Goal: Transaction & Acquisition: Subscribe to service/newsletter

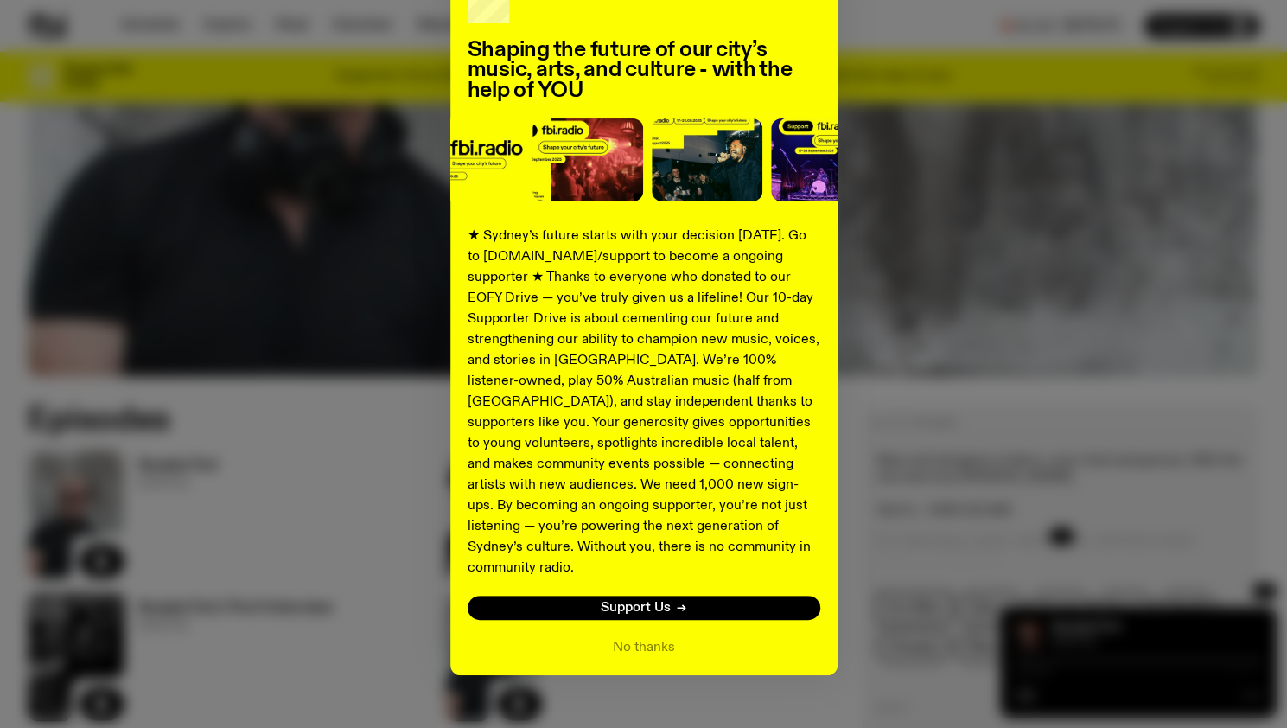
scroll to position [127, 0]
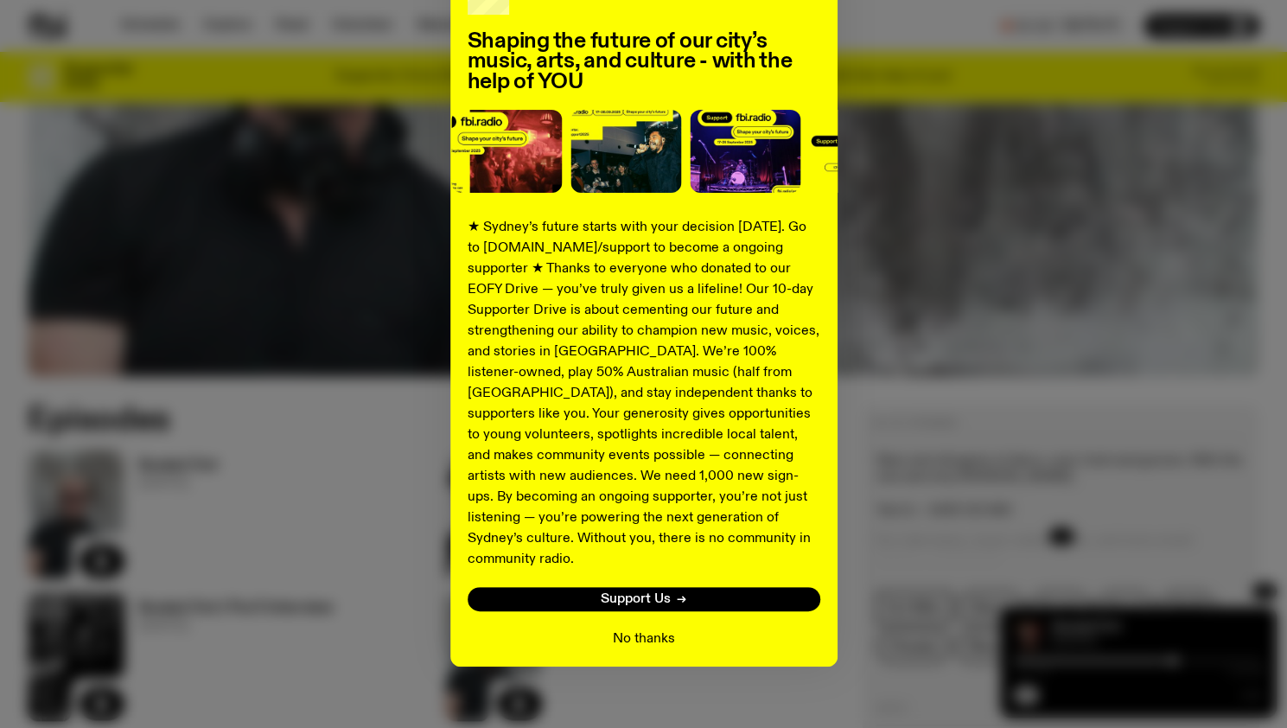
click at [641, 628] on button "No thanks" at bounding box center [644, 638] width 62 height 21
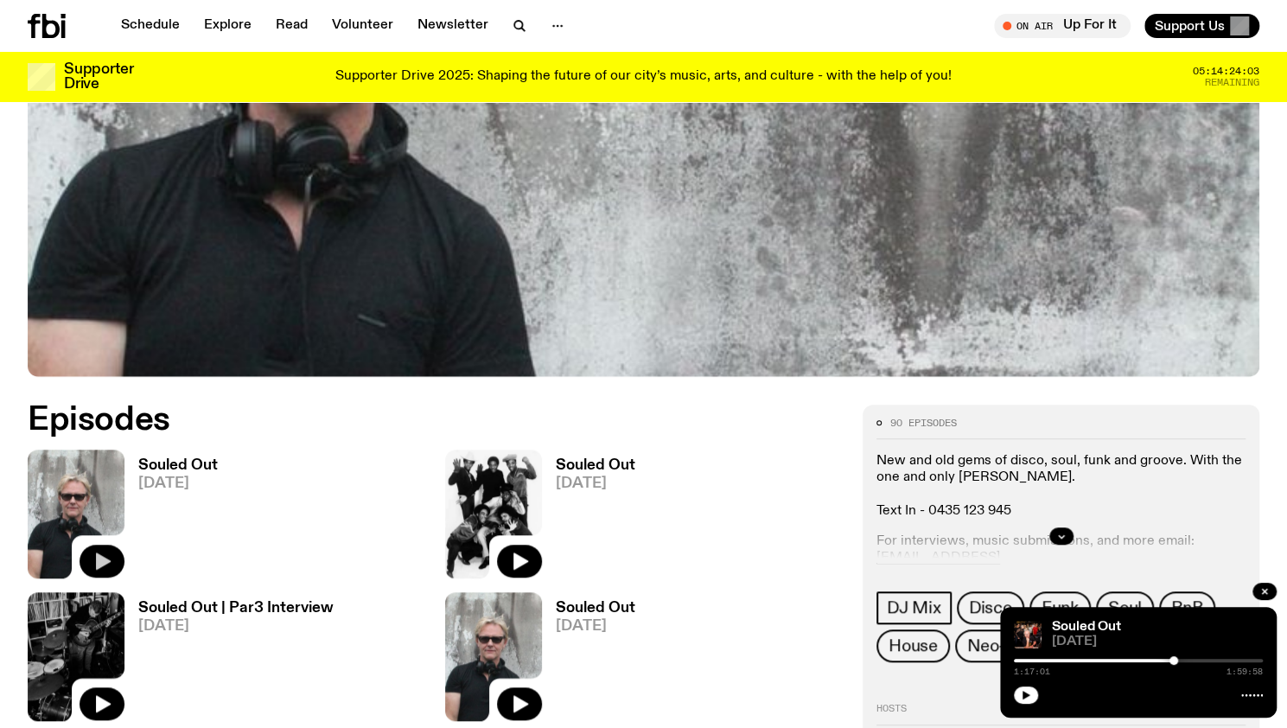
click at [102, 563] on icon "button" at bounding box center [103, 560] width 15 height 17
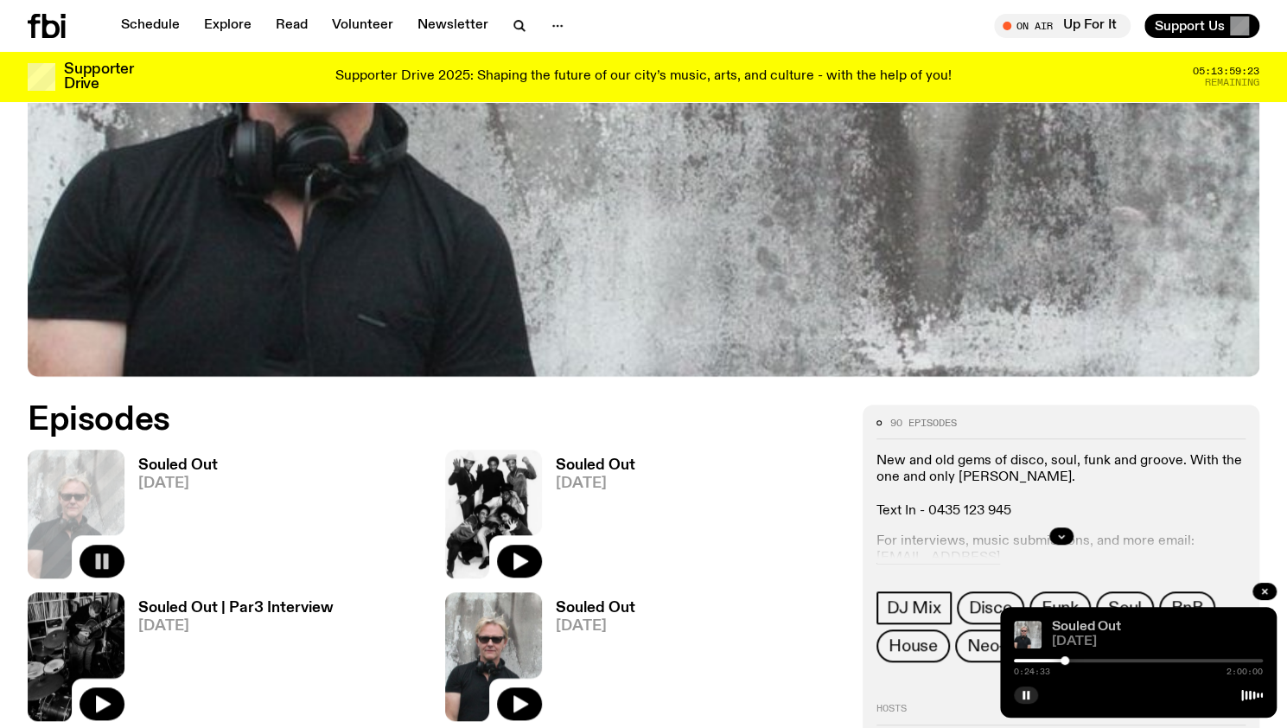
click at [1087, 622] on link "Souled Out" at bounding box center [1086, 627] width 69 height 14
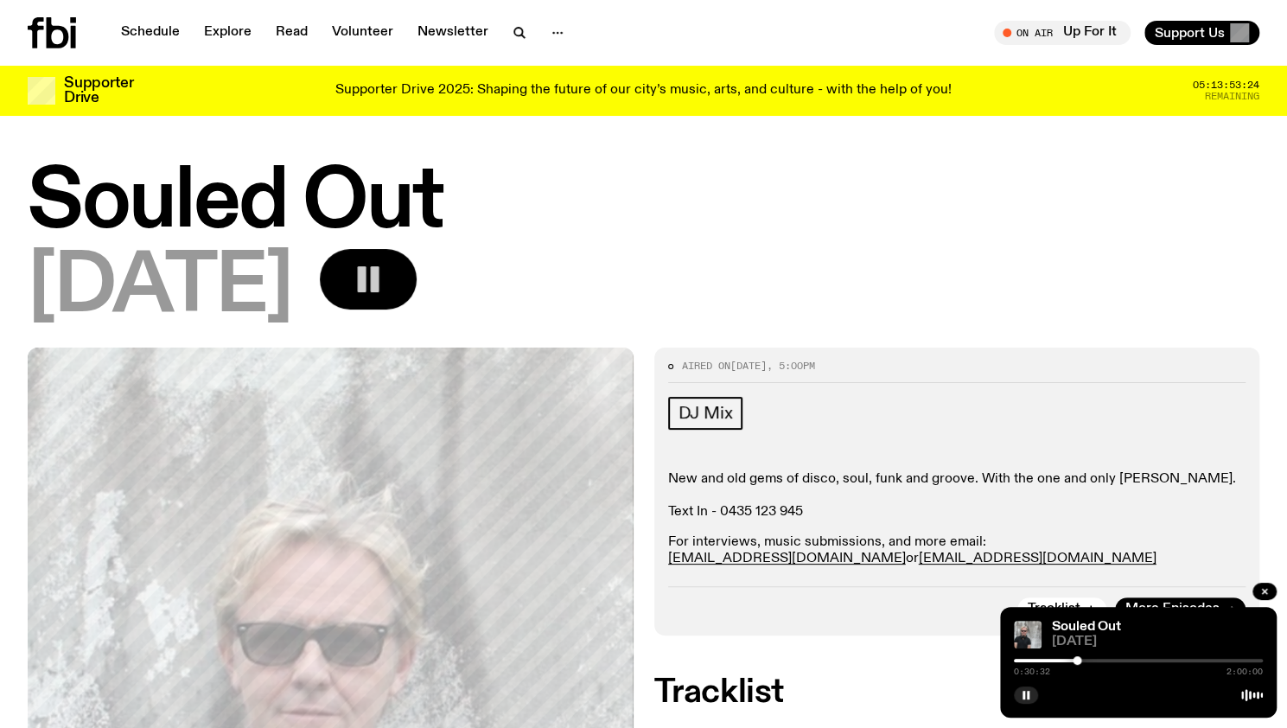
click at [385, 273] on icon "button" at bounding box center [368, 279] width 35 height 35
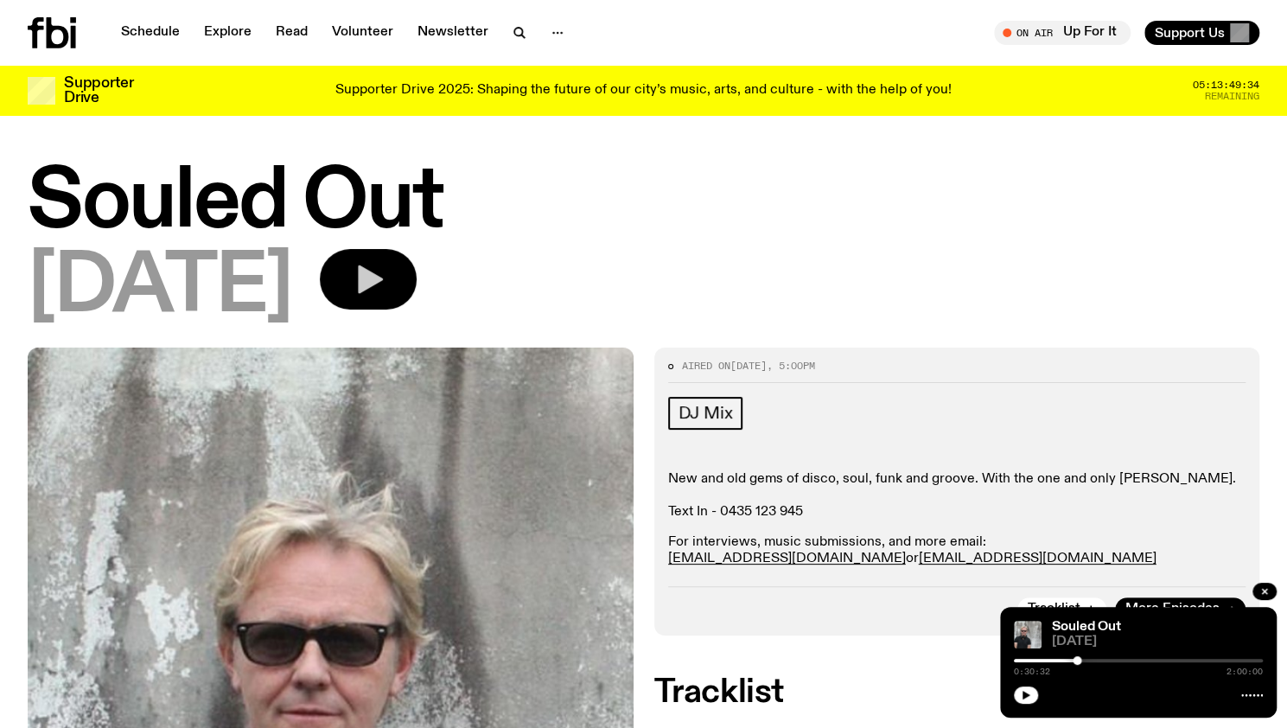
click at [1039, 697] on div at bounding box center [1138, 693] width 249 height 21
click at [1028, 697] on icon "button" at bounding box center [1025, 695] width 10 height 10
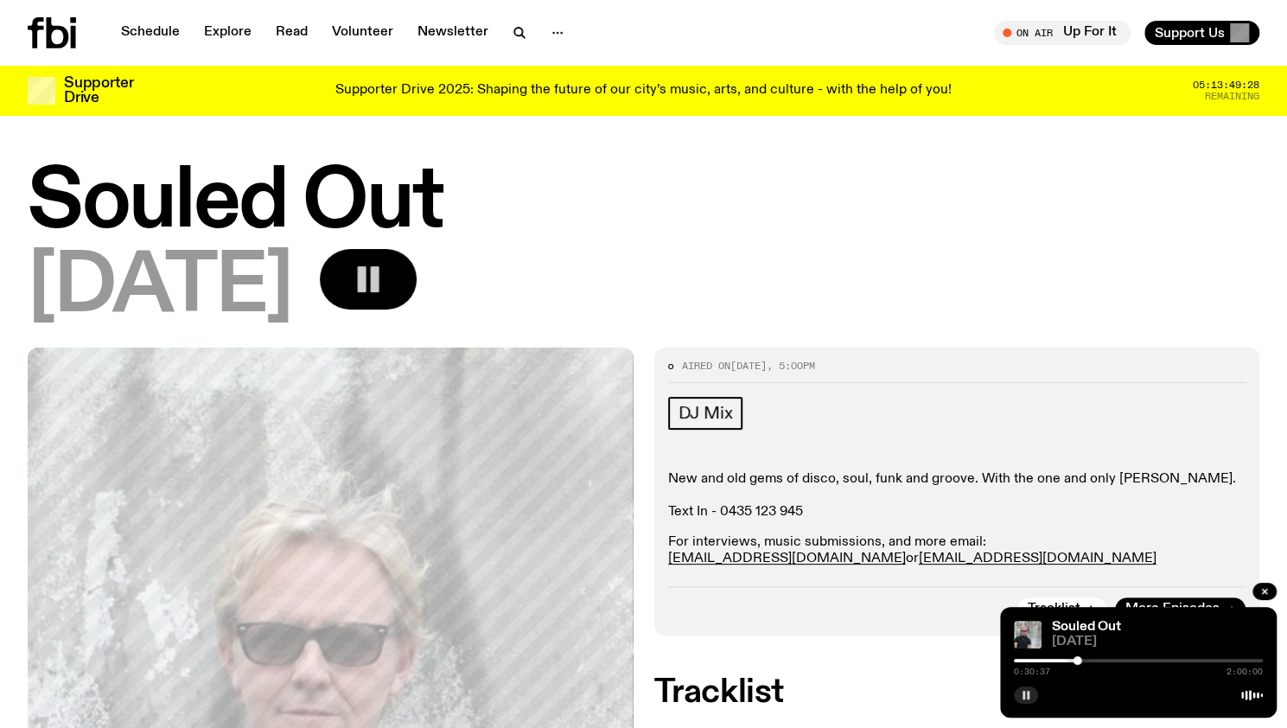
click at [724, 83] on p "Supporter Drive 2025: Shaping the future of our city’s music, arts, and culture…" at bounding box center [643, 91] width 616 height 16
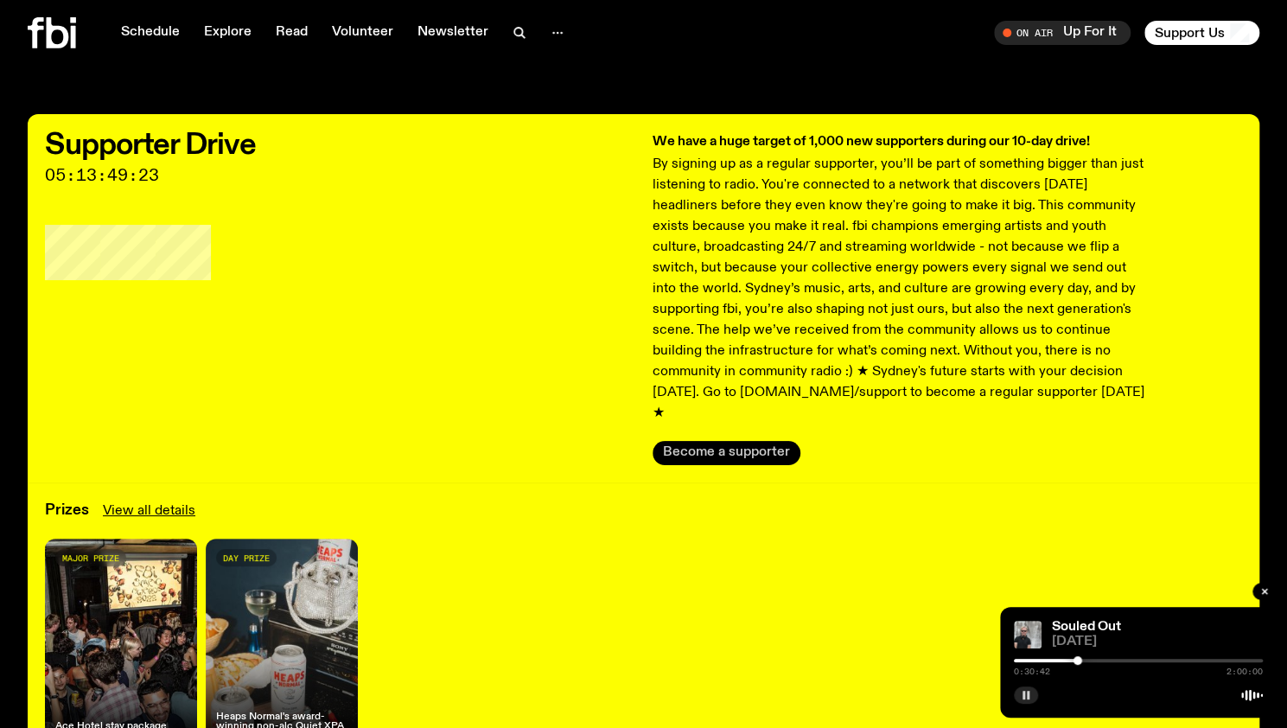
click at [741, 441] on button "Become a supporter" at bounding box center [726, 453] width 148 height 24
click at [1021, 694] on icon "button" at bounding box center [1025, 695] width 10 height 10
click at [1025, 696] on icon "button" at bounding box center [1025, 695] width 10 height 10
click at [1027, 698] on icon "button" at bounding box center [1025, 695] width 10 height 10
click at [1023, 702] on button "button" at bounding box center [1026, 694] width 24 height 17
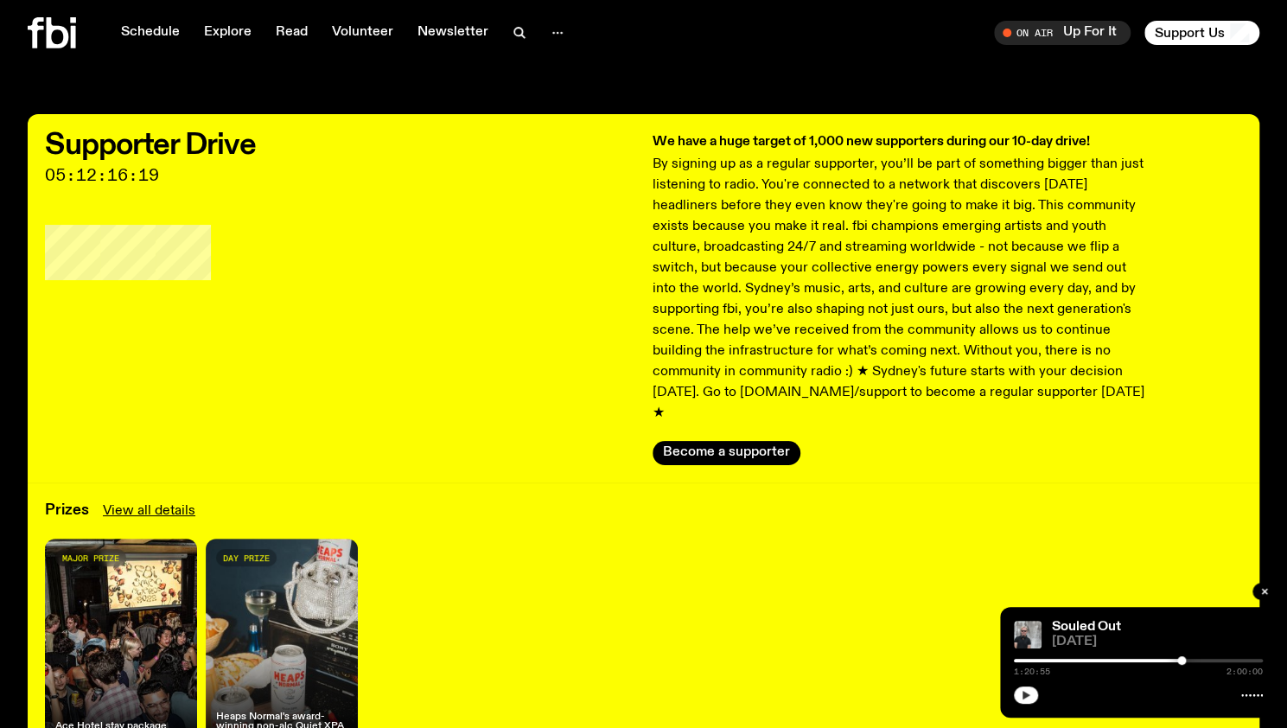
click at [1023, 702] on button "button" at bounding box center [1026, 694] width 24 height 17
click at [712, 417] on div "We have a huge target of 1,000 new supporters during our 10-day drive! By signi…" at bounding box center [947, 298] width 590 height 334
click at [710, 441] on button "Become a supporter" at bounding box center [726, 453] width 148 height 24
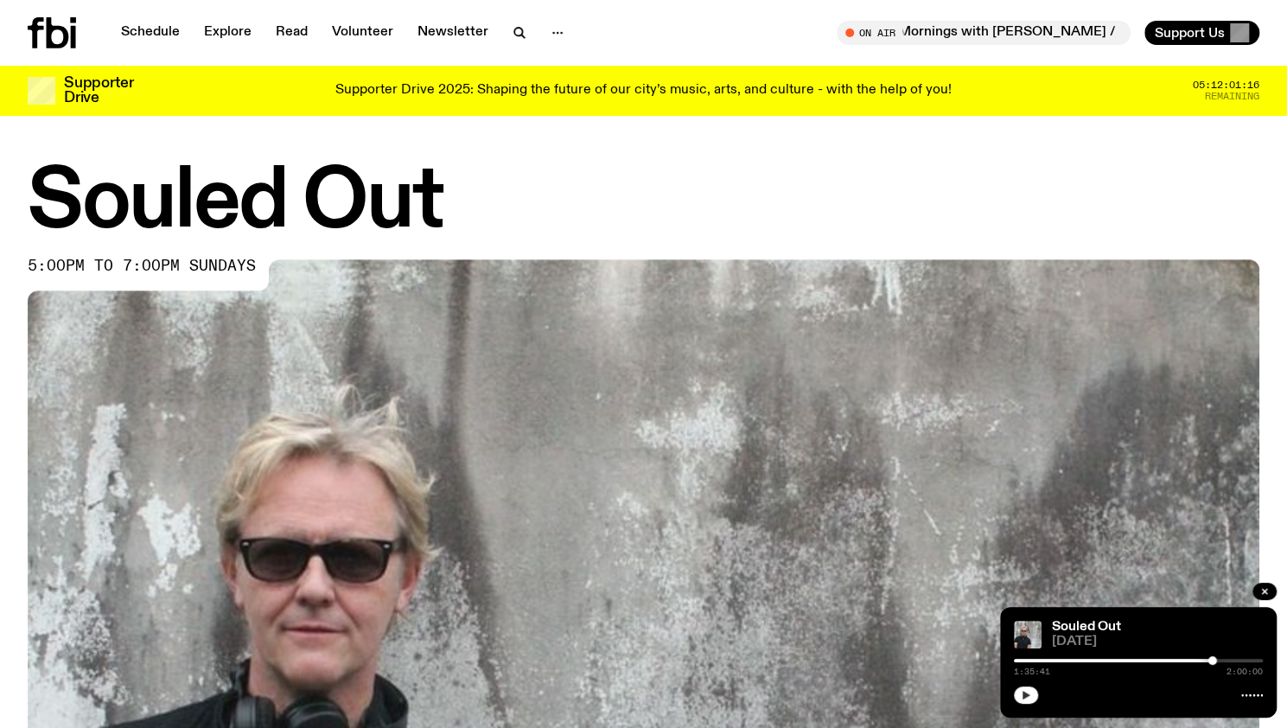
click at [1029, 695] on icon "button" at bounding box center [1025, 695] width 10 height 10
click at [1014, 686] on button "button" at bounding box center [1026, 694] width 24 height 17
click at [1019, 701] on button "button" at bounding box center [1026, 694] width 24 height 17
click at [1023, 695] on rect "button" at bounding box center [1023, 694] width 3 height 9
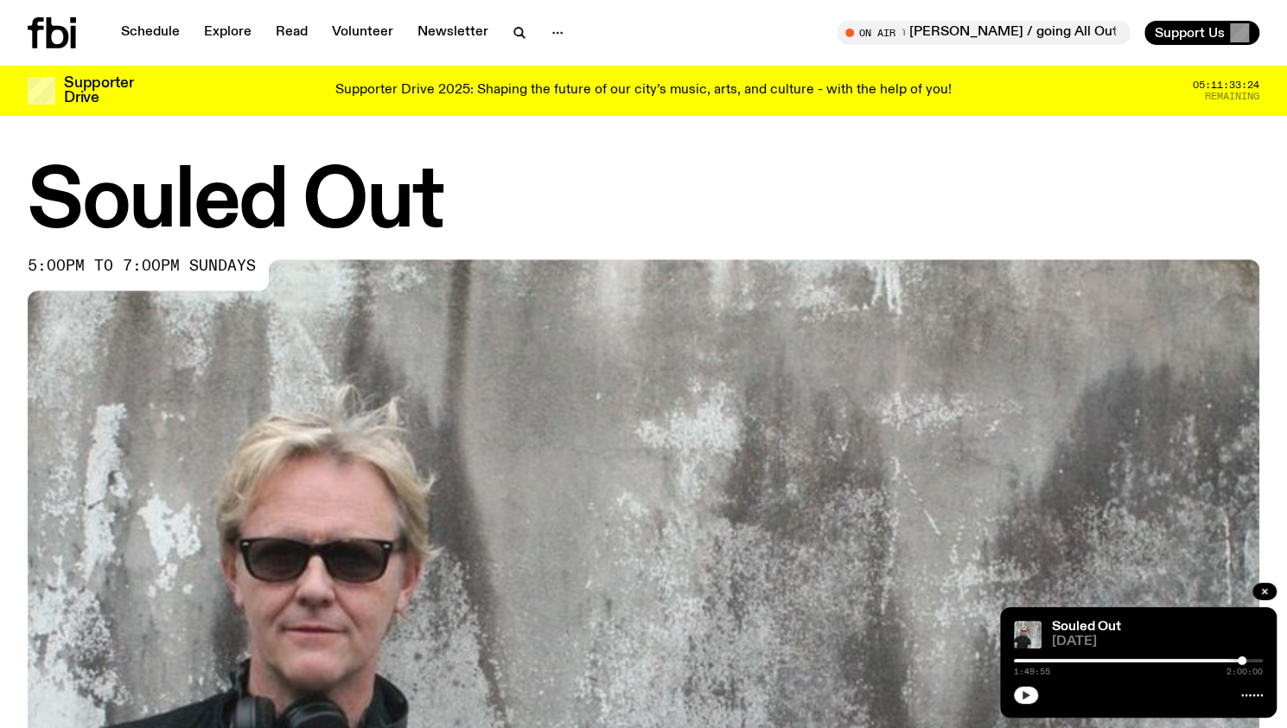
click at [1028, 700] on button "button" at bounding box center [1026, 694] width 24 height 17
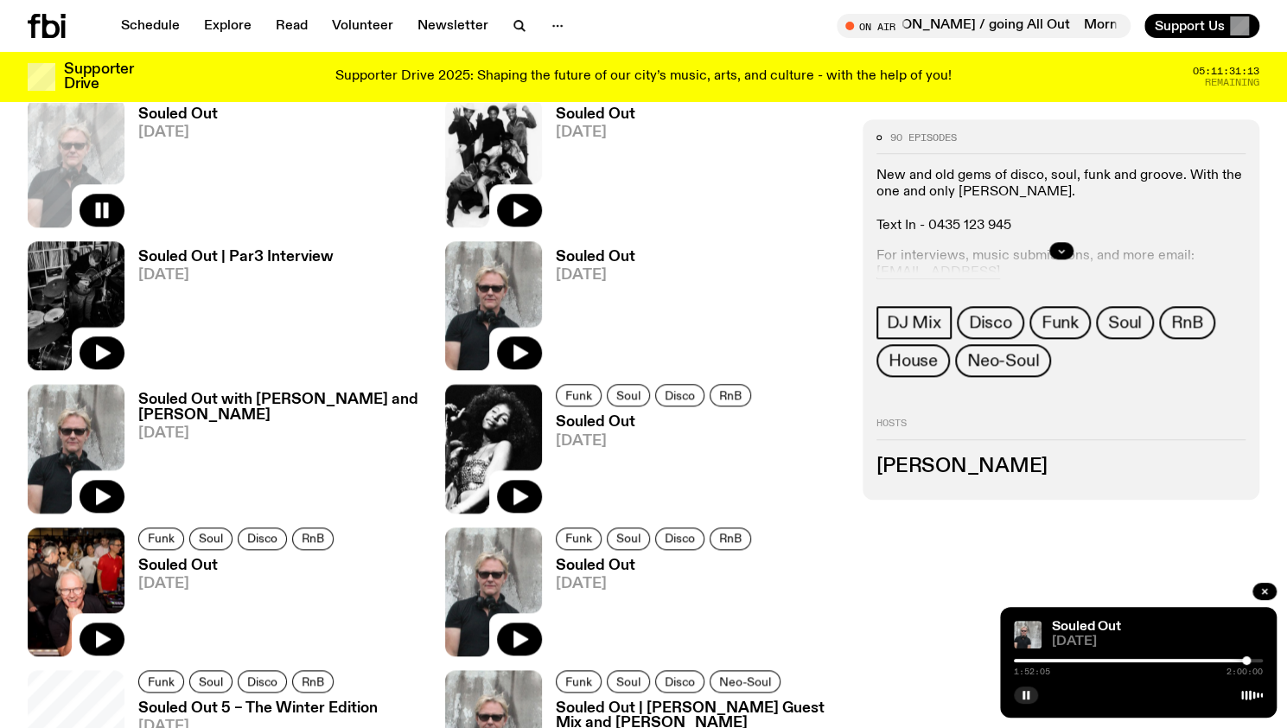
scroll to position [913, 0]
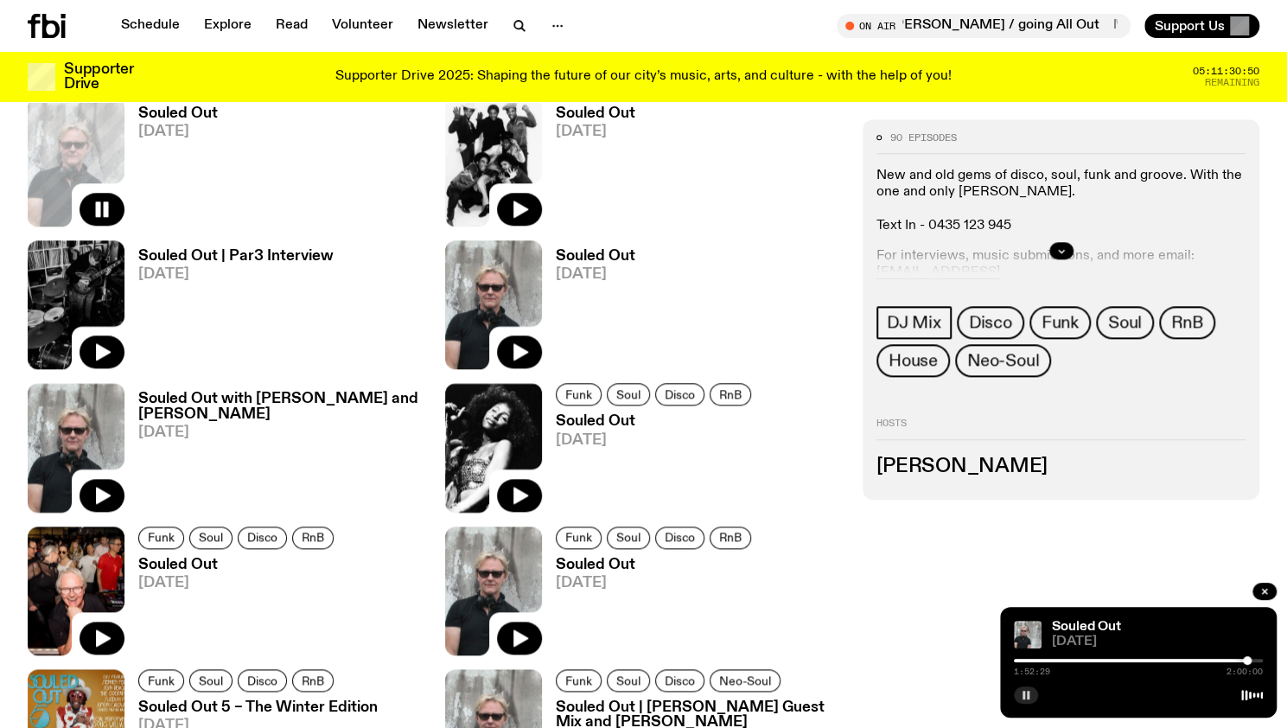
click at [1022, 693] on rect "button" at bounding box center [1023, 694] width 3 height 9
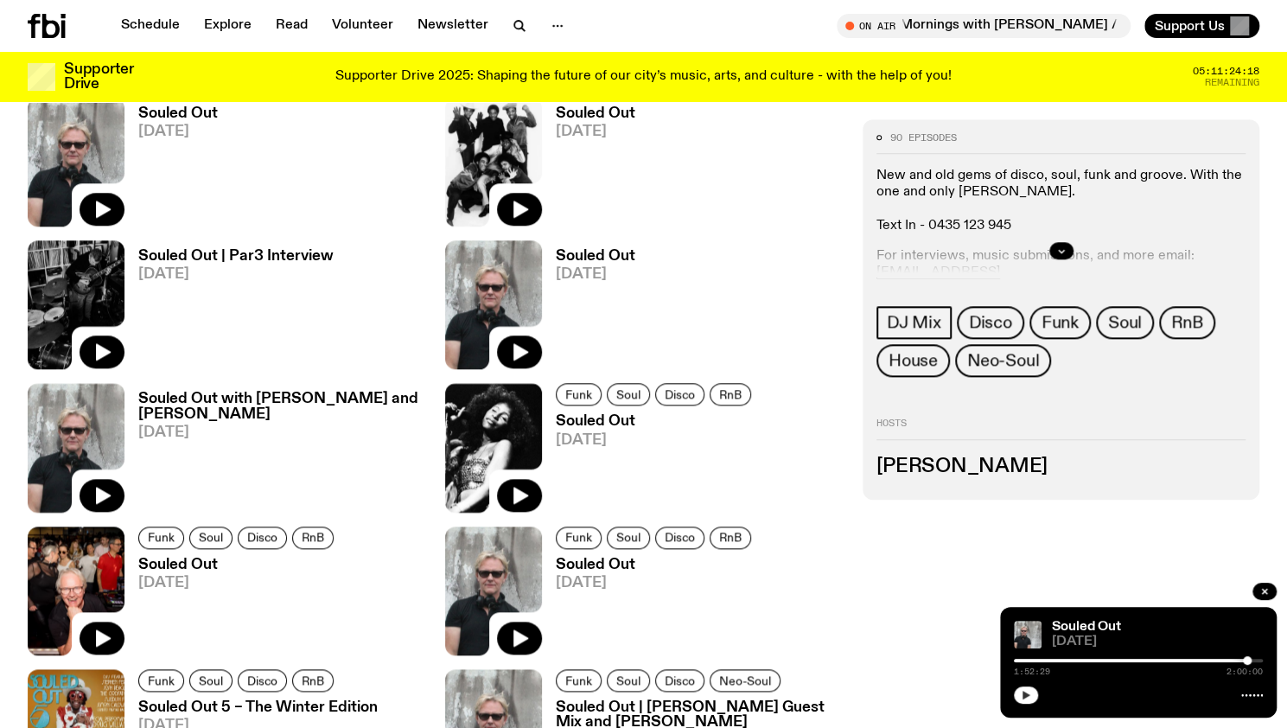
click at [1020, 687] on button "button" at bounding box center [1026, 694] width 24 height 17
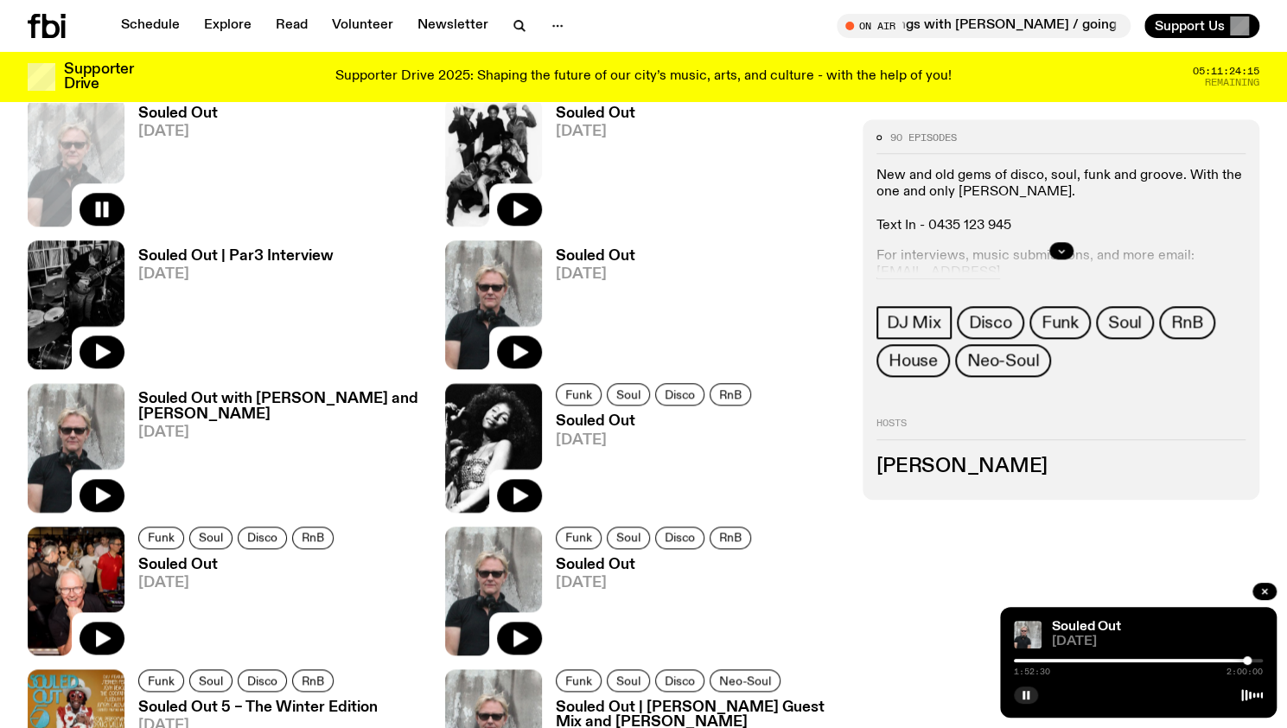
click at [1249, 658] on div at bounding box center [1247, 660] width 9 height 9
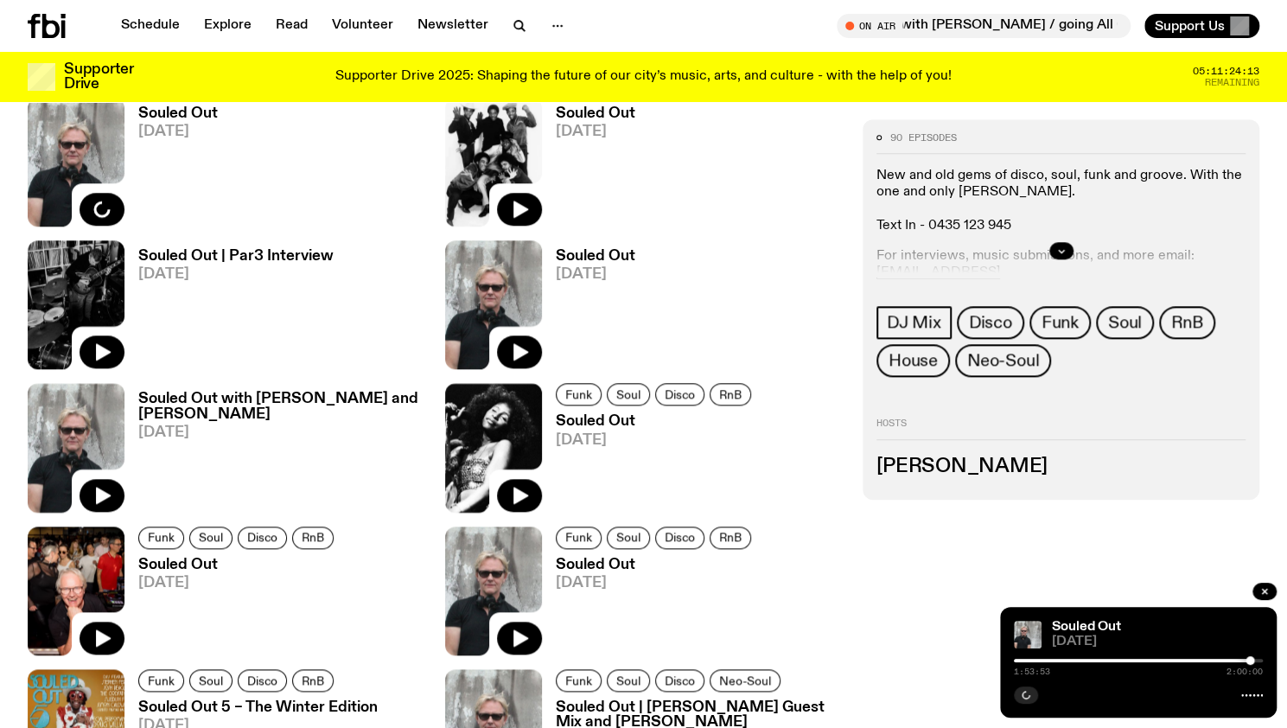
click at [1253, 659] on div at bounding box center [1249, 660] width 9 height 9
